Goal: Task Accomplishment & Management: Manage account settings

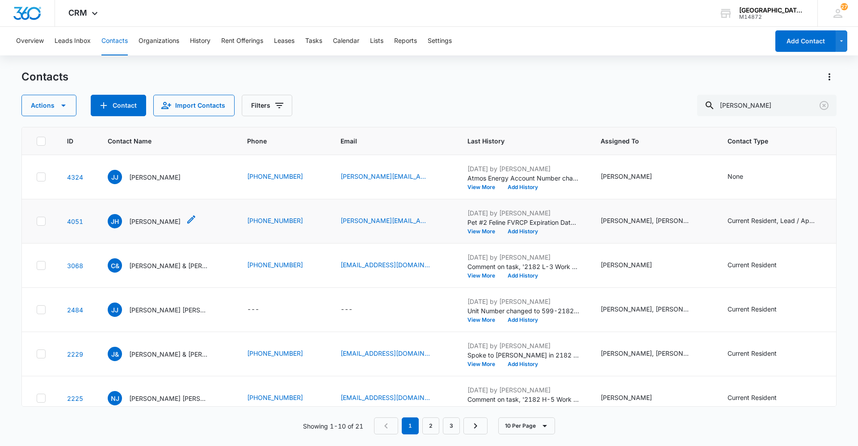
click at [141, 223] on p "[PERSON_NAME]" at bounding box center [154, 221] width 51 height 9
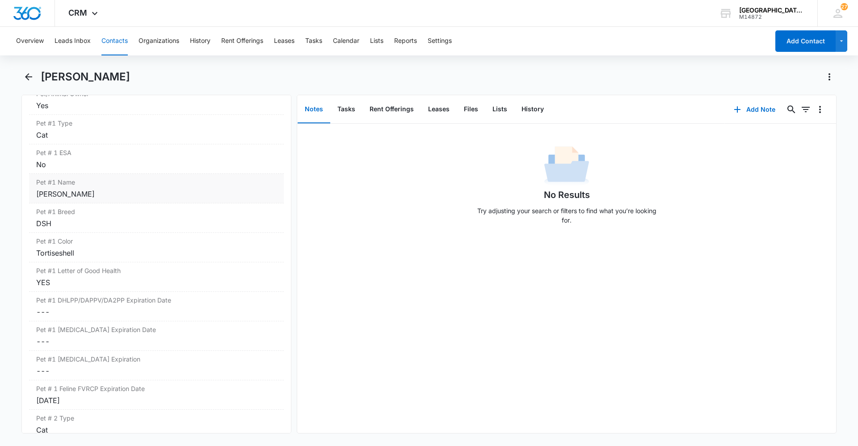
scroll to position [1252, 0]
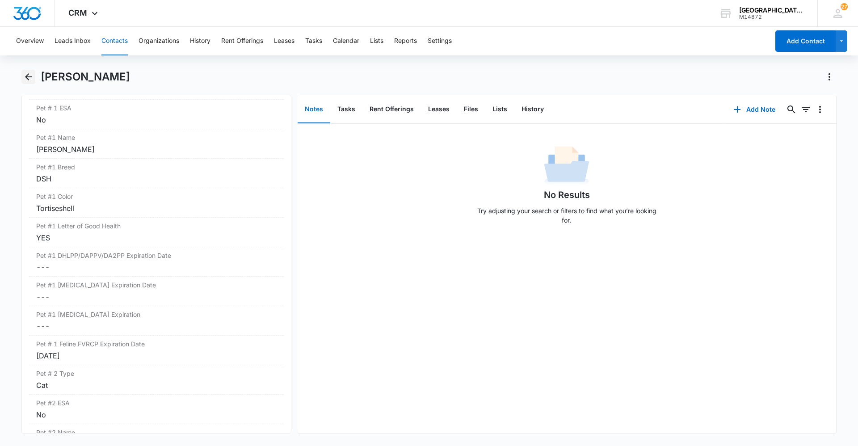
click at [32, 71] on button "Back" at bounding box center [28, 77] width 14 height 14
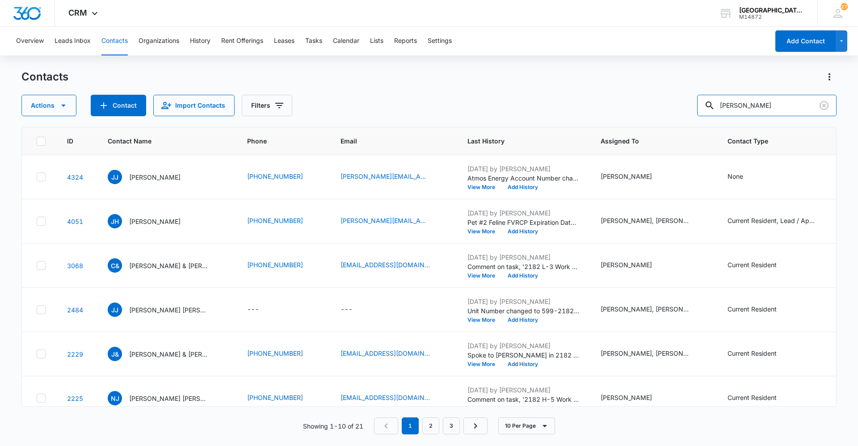
drag, startPoint x: 780, startPoint y: 107, endPoint x: 640, endPoint y: 109, distance: 140.4
click at [655, 113] on div "Actions Contact Import Contacts Filters [PERSON_NAME]" at bounding box center [428, 105] width 815 height 21
type input "brownie"
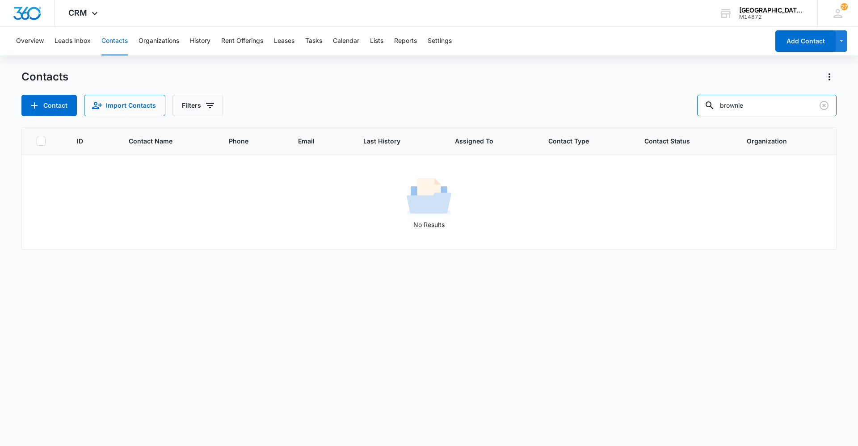
drag, startPoint x: 792, startPoint y: 108, endPoint x: 692, endPoint y: 109, distance: 100.6
click at [692, 109] on div "Contact Import Contacts Filters brownie" at bounding box center [428, 105] width 815 height 21
type input "j"
type input "[PERSON_NAME]"
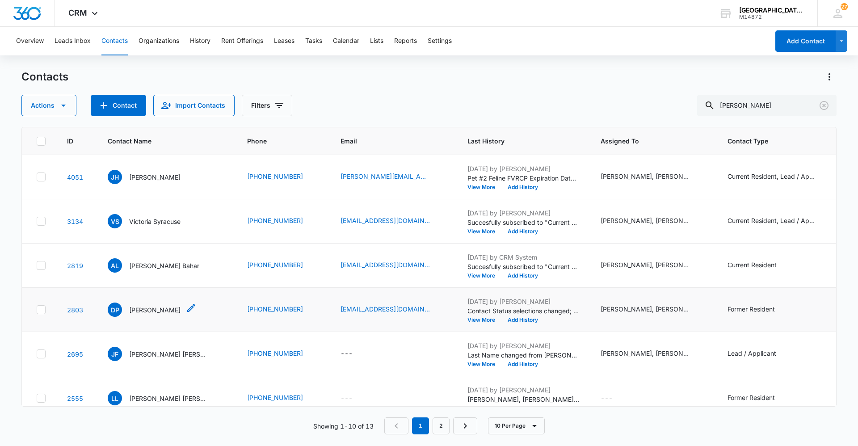
click at [186, 314] on div "Contact Name - David Pecci - Select to Edit Field" at bounding box center [191, 310] width 11 height 14
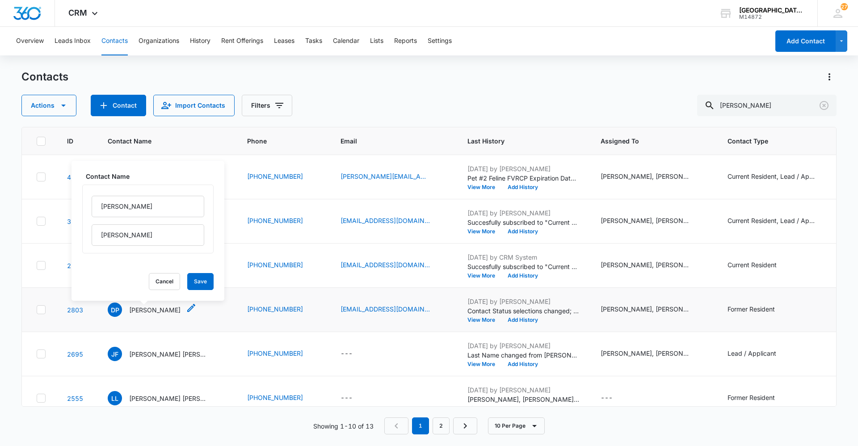
click at [113, 315] on span "DP" at bounding box center [115, 310] width 14 height 14
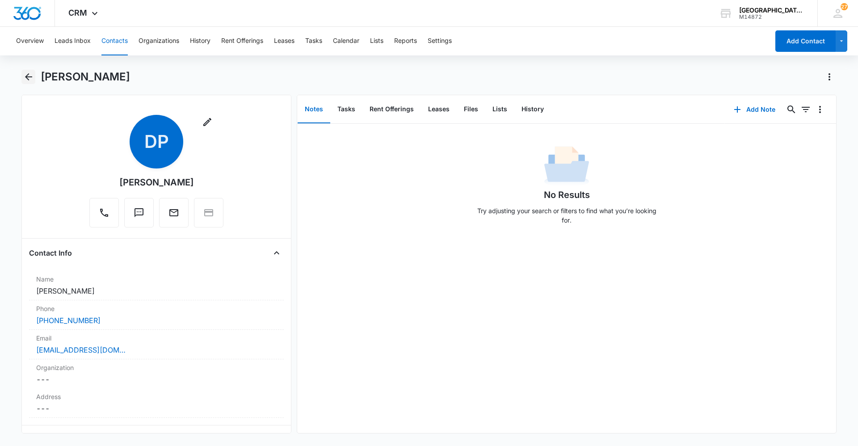
click at [24, 72] on icon "Back" at bounding box center [28, 77] width 11 height 11
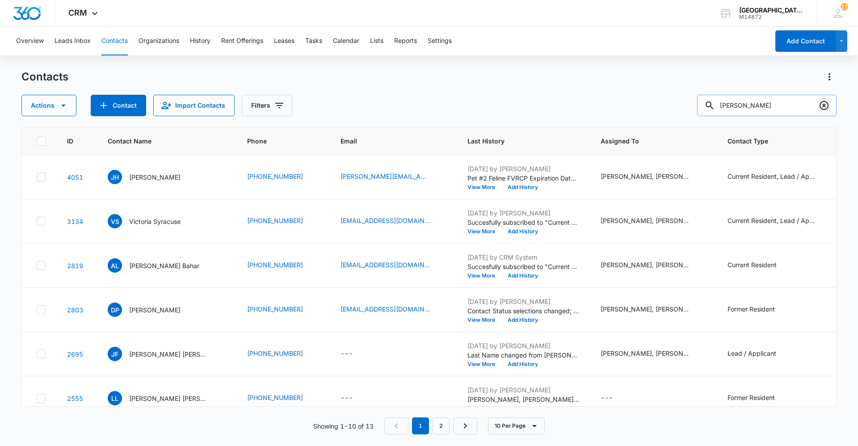
click at [828, 109] on icon "Clear" at bounding box center [824, 105] width 11 height 11
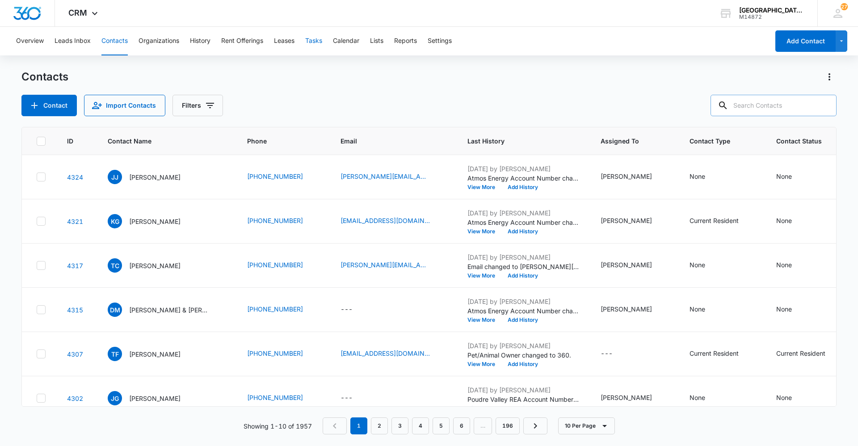
click at [314, 43] on button "Tasks" at bounding box center [313, 41] width 17 height 29
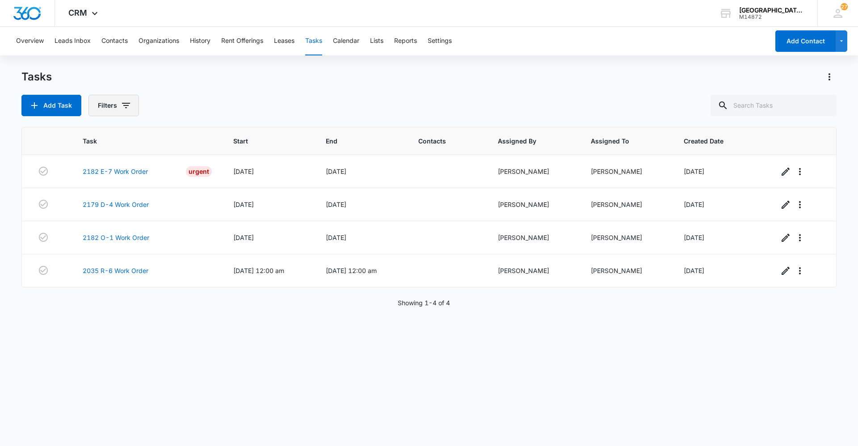
click at [116, 101] on button "Filters" at bounding box center [114, 105] width 51 height 21
drag, startPoint x: 127, startPoint y: 205, endPoint x: 122, endPoint y: 210, distance: 6.4
click at [127, 207] on div "Incomplete Complete" at bounding box center [150, 205] width 103 height 24
click at [120, 213] on label "Complete" at bounding box center [150, 212] width 103 height 9
click at [100, 213] on input "Complete" at bounding box center [99, 212] width 0 height 0
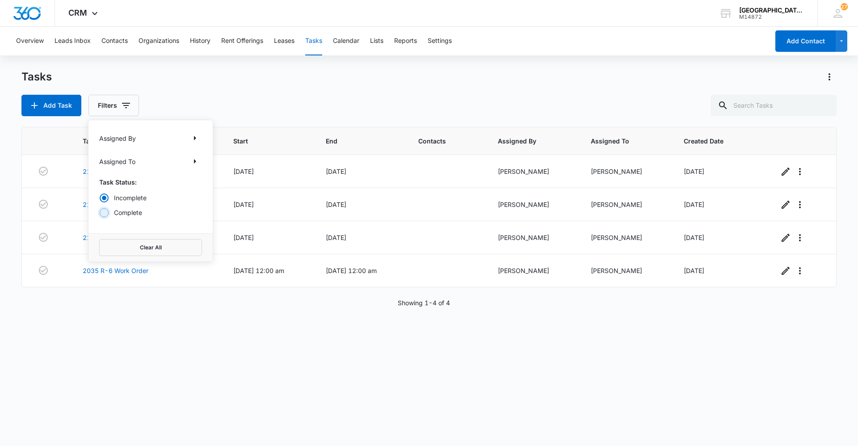
radio input "false"
radio input "true"
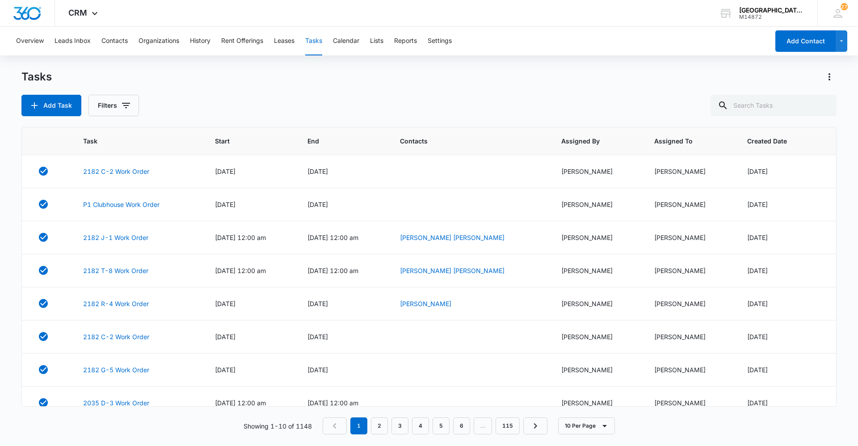
click at [288, 96] on div "Add Task Filters" at bounding box center [428, 105] width 815 height 21
click at [300, 86] on div "Tasks Add Task Filters" at bounding box center [428, 93] width 815 height 46
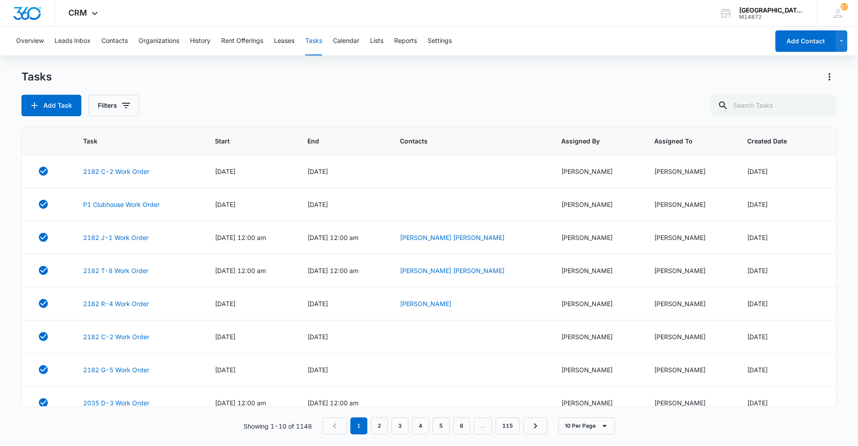
click at [293, 83] on div "Tasks" at bounding box center [428, 77] width 815 height 14
click at [250, 97] on div "Add Task Filters" at bounding box center [428, 105] width 815 height 21
click at [278, 100] on div "Add Task Filters" at bounding box center [428, 105] width 815 height 21
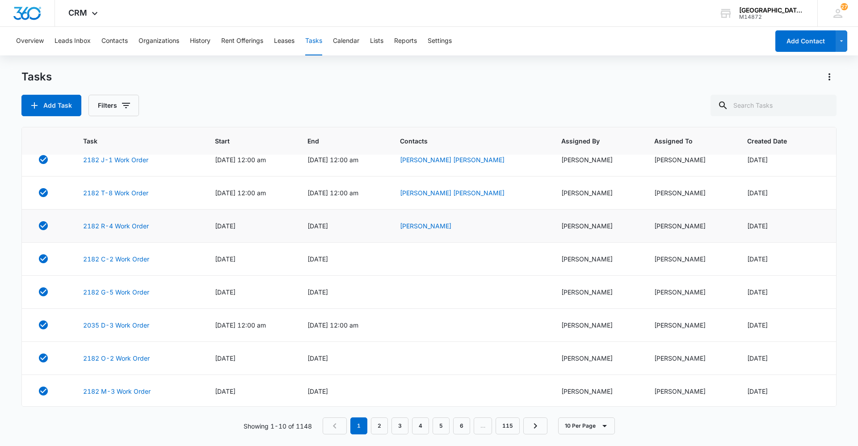
scroll to position [79, 0]
drag, startPoint x: 729, startPoint y: 105, endPoint x: 791, endPoint y: 107, distance: 62.1
click at [729, 107] on icon at bounding box center [723, 105] width 11 height 11
click at [789, 107] on input "text" at bounding box center [774, 105] width 126 height 21
type input "2182 F-2"
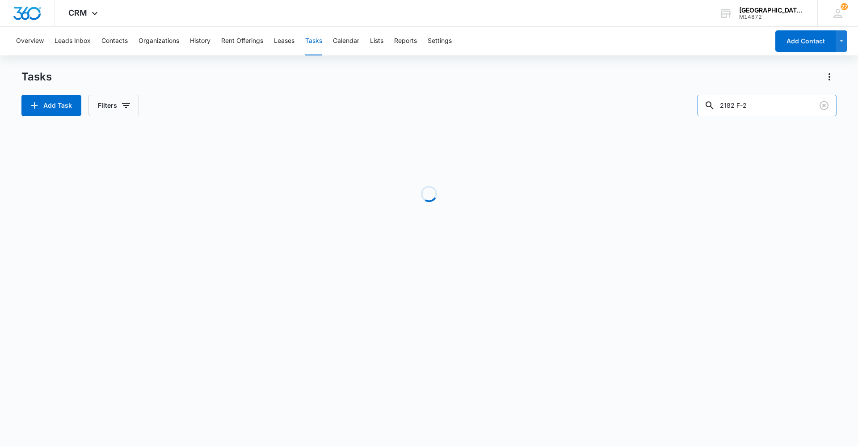
scroll to position [0, 0]
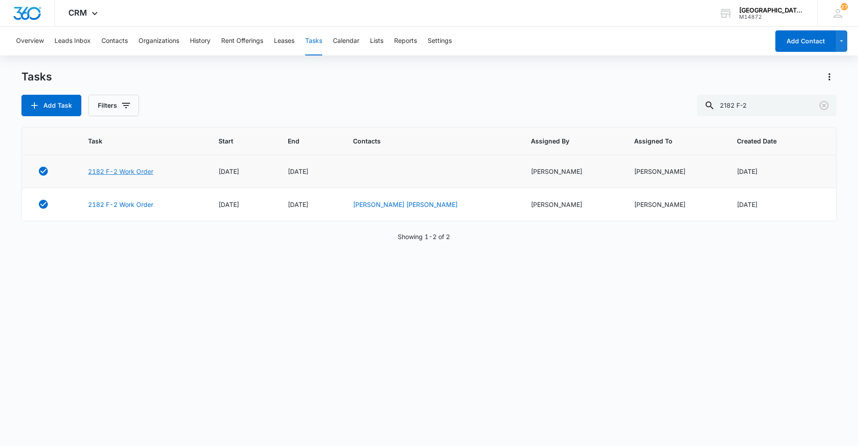
click at [132, 170] on link "2182 F-2 Work Order" at bounding box center [120, 171] width 65 height 9
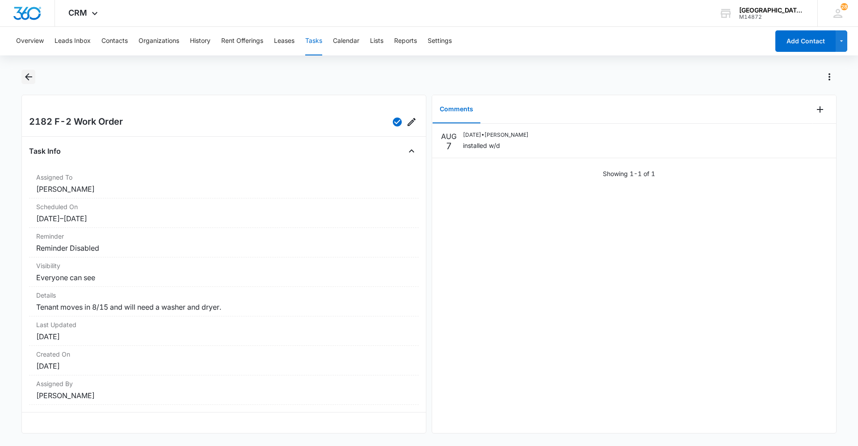
click at [22, 79] on button "Back" at bounding box center [28, 77] width 14 height 14
